Goal: Information Seeking & Learning: Learn about a topic

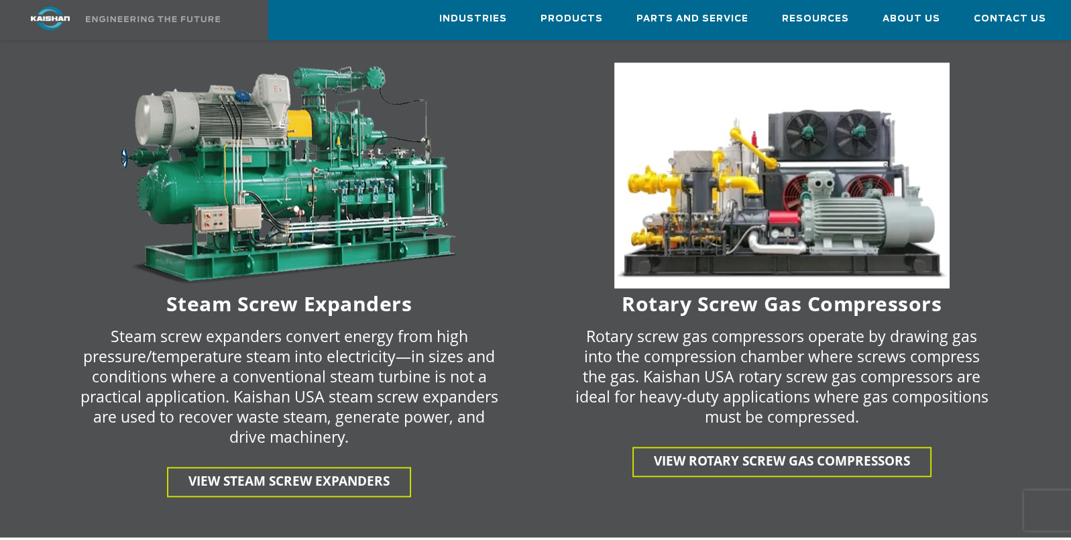
scroll to position [2815, 0]
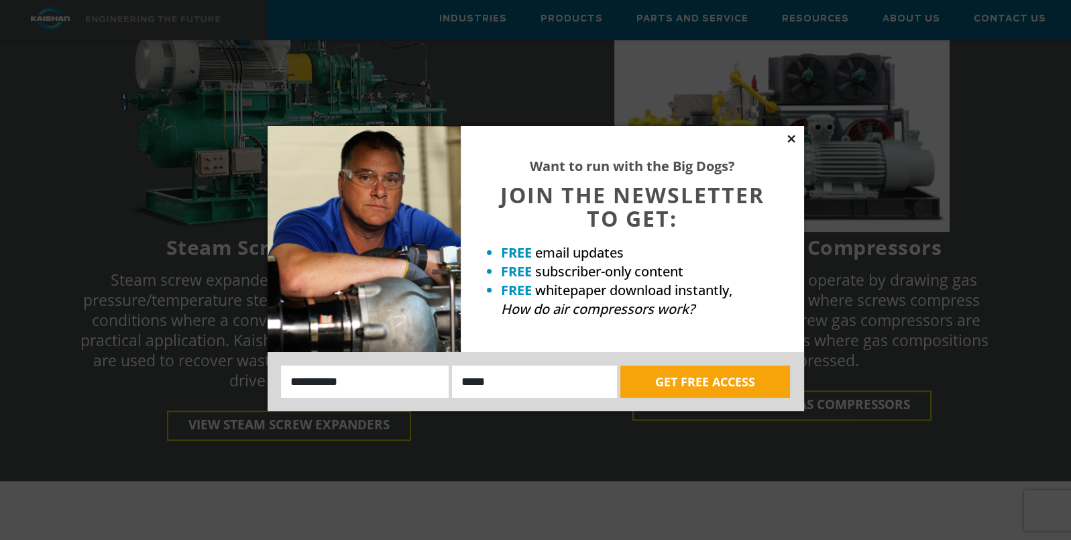
click at [794, 140] on icon at bounding box center [791, 139] width 12 height 12
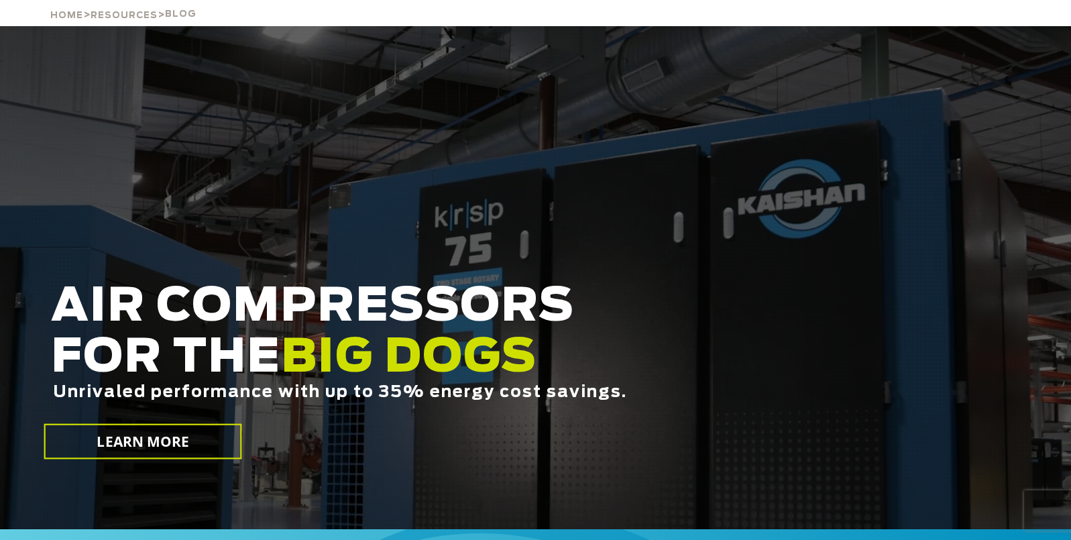
scroll to position [0, 0]
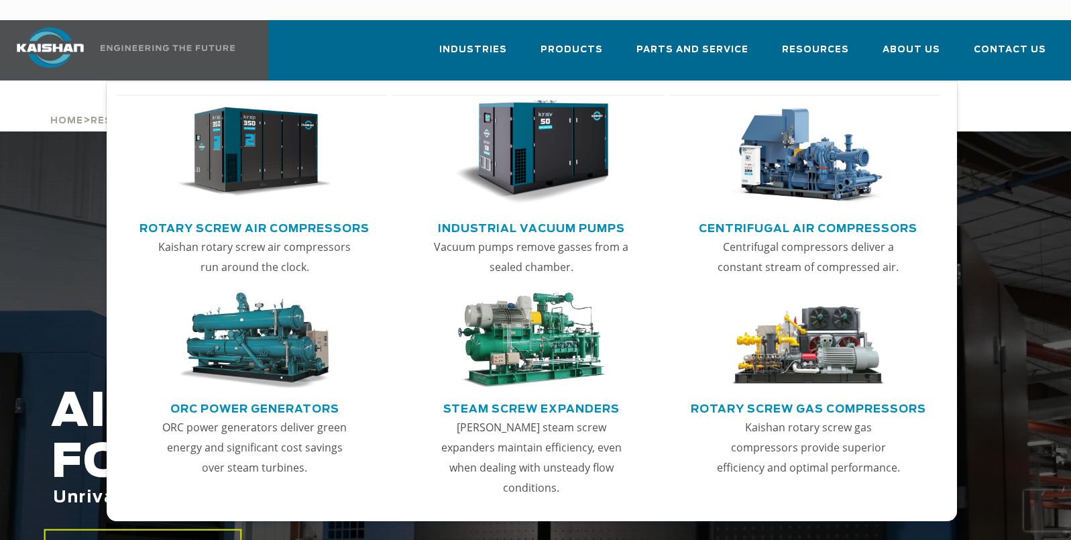
click at [259, 217] on link "Rotary Screw Air Compressors" at bounding box center [254, 227] width 230 height 20
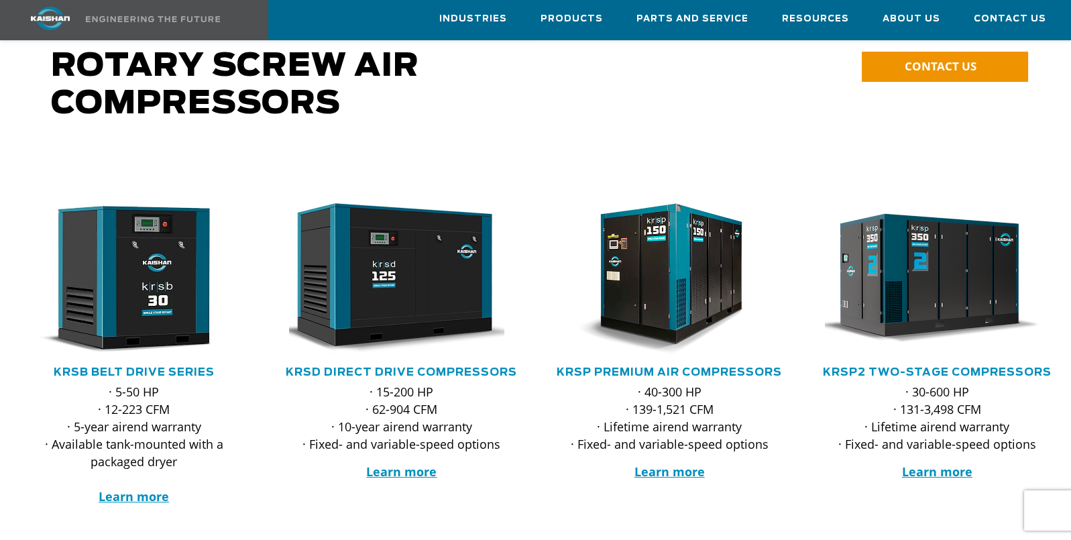
scroll to position [134, 0]
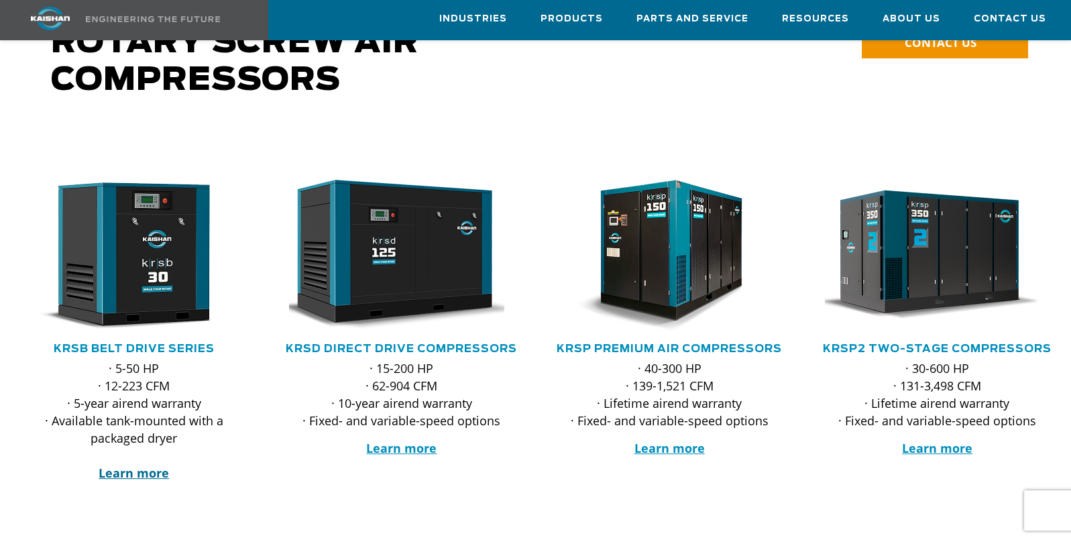
click at [150, 465] on strong "Learn more" at bounding box center [134, 473] width 70 height 16
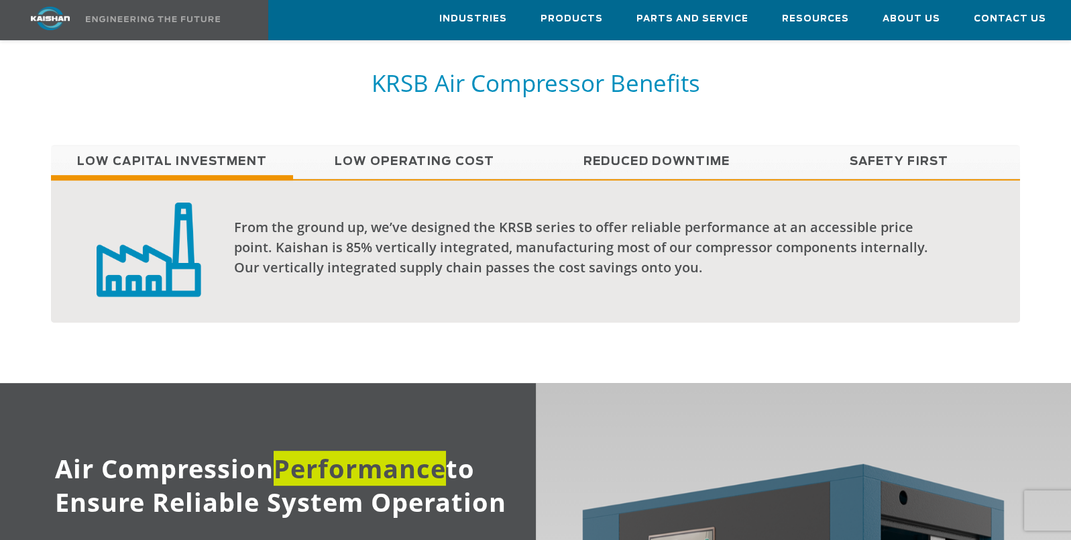
scroll to position [1073, 0]
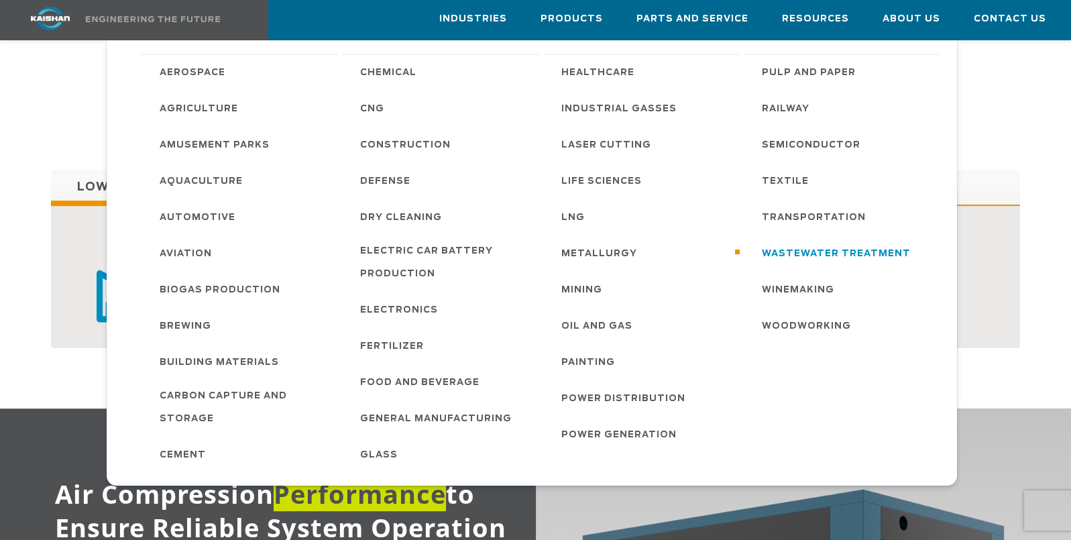
click at [782, 255] on span "Wastewater Treatment" at bounding box center [836, 254] width 149 height 23
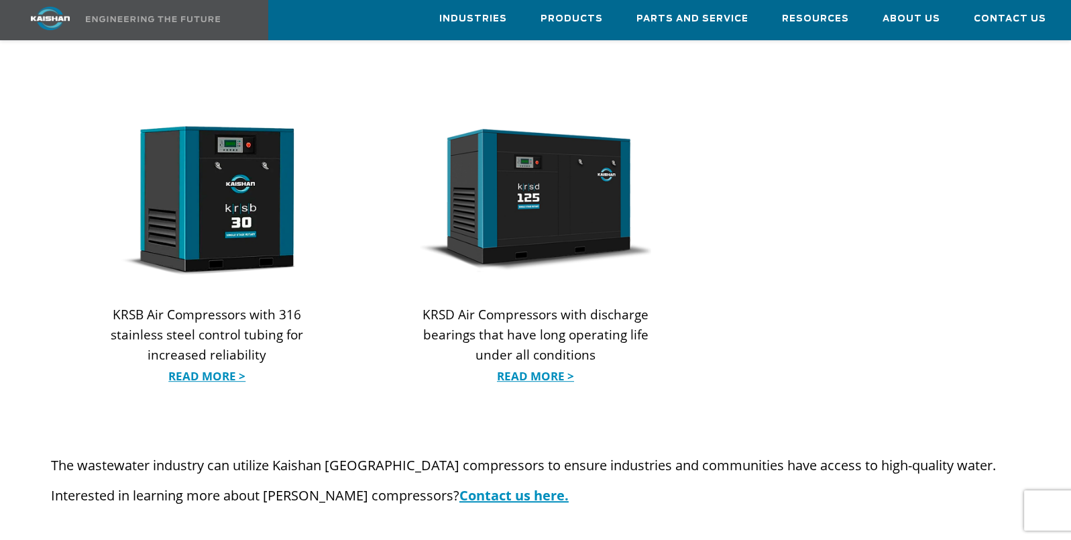
scroll to position [1341, 0]
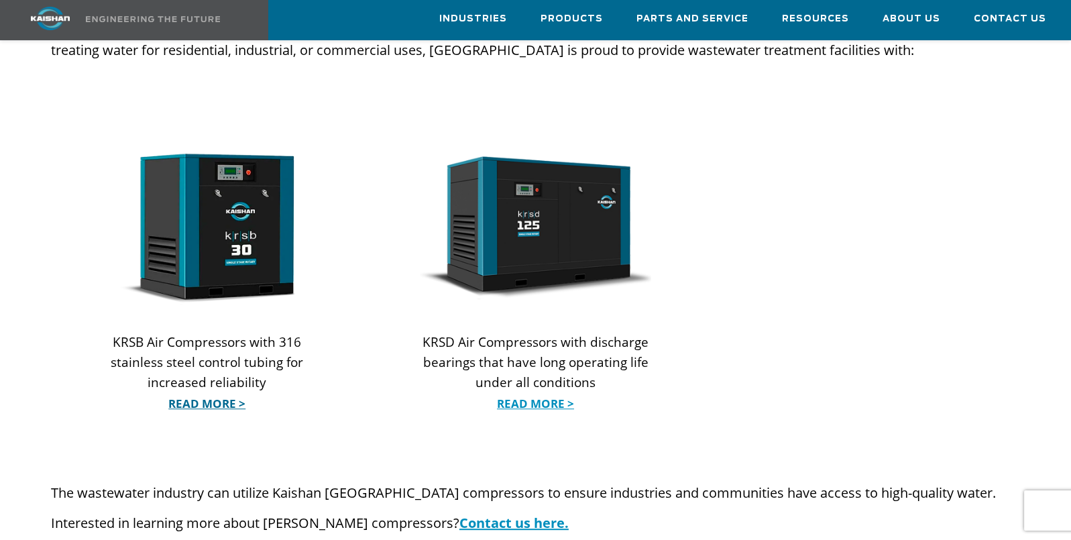
click at [204, 393] on link "Read More >" at bounding box center [207, 403] width 232 height 20
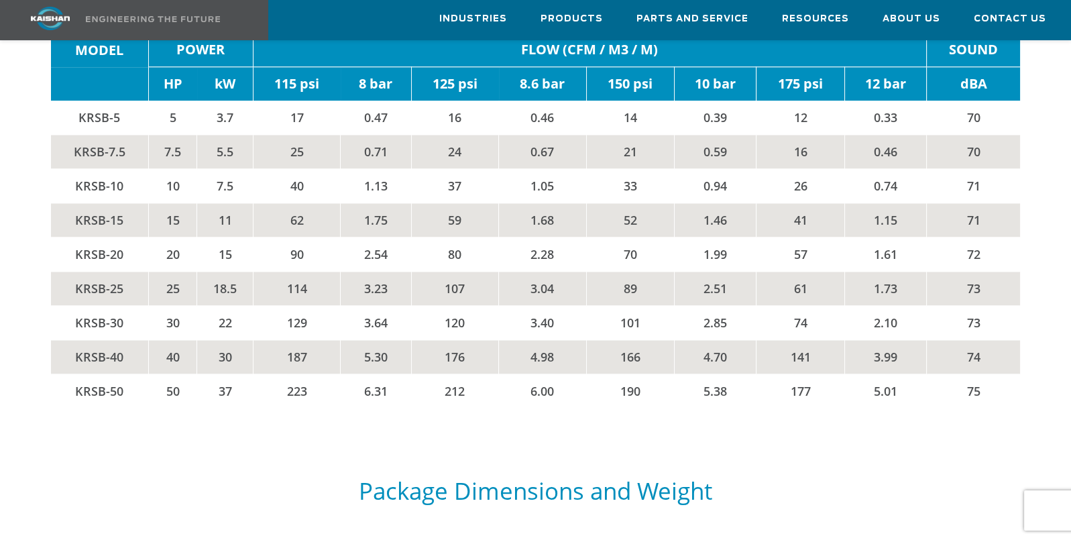
scroll to position [2145, 0]
